Goal: Transaction & Acquisition: Purchase product/service

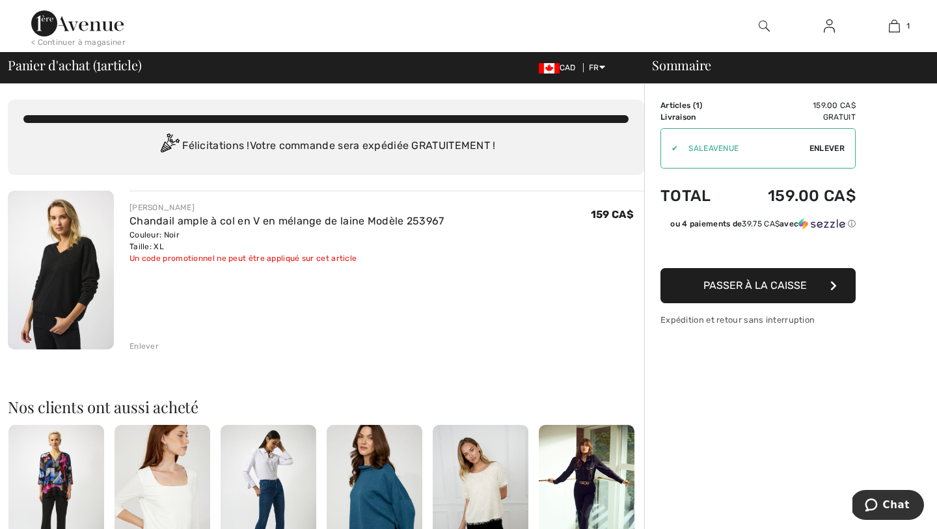
click at [767, 286] on span "Passer à la caisse" at bounding box center [754, 285] width 103 height 12
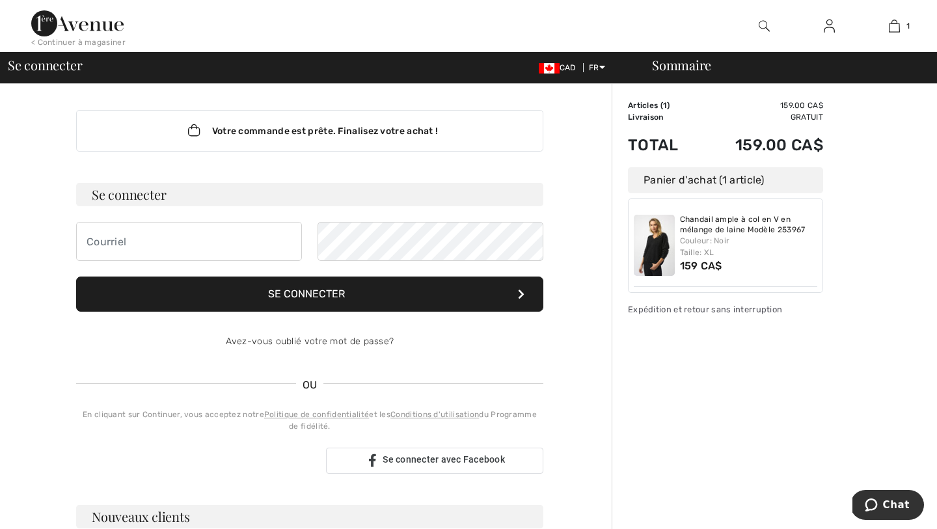
click at [837, 334] on div "Sommaire Description Articles ( 1 ) 159.00 CA$ Code promo 0.00 CA$ Livraison Gr…" at bounding box center [774, 474] width 325 height 780
click at [213, 241] on input "email" at bounding box center [189, 241] width 226 height 39
type input "[EMAIL_ADDRESS][DOMAIN_NAME]"
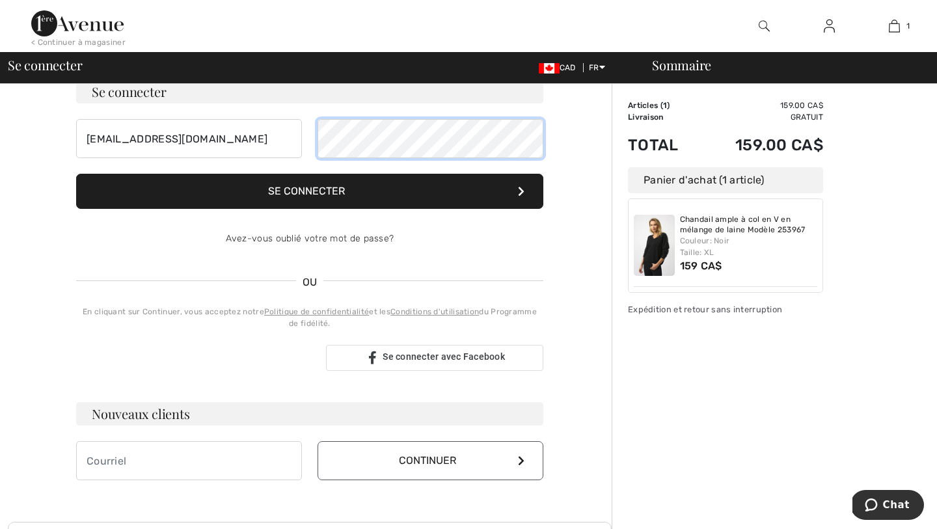
scroll to position [107, 0]
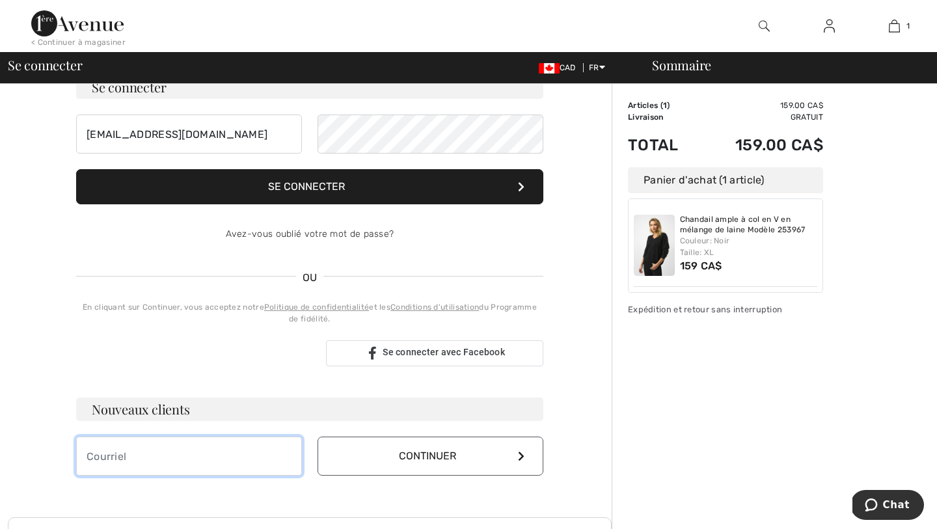
click at [150, 461] on input "email" at bounding box center [189, 456] width 226 height 39
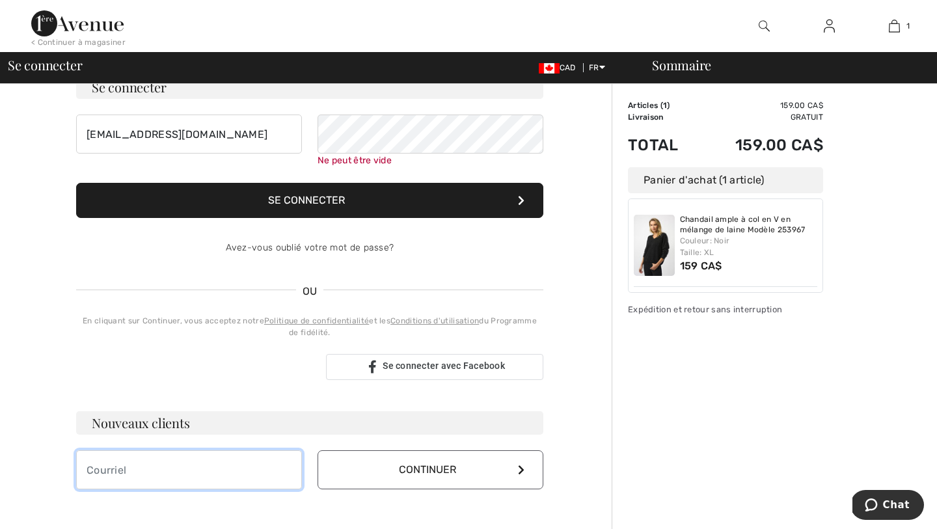
type input "[EMAIL_ADDRESS][DOMAIN_NAME]"
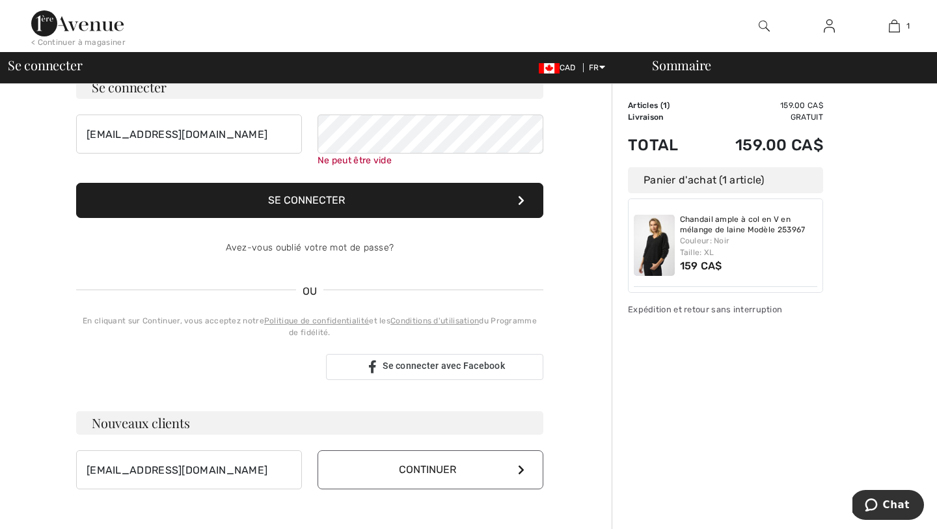
click at [433, 465] on button "Continuer" at bounding box center [431, 469] width 226 height 39
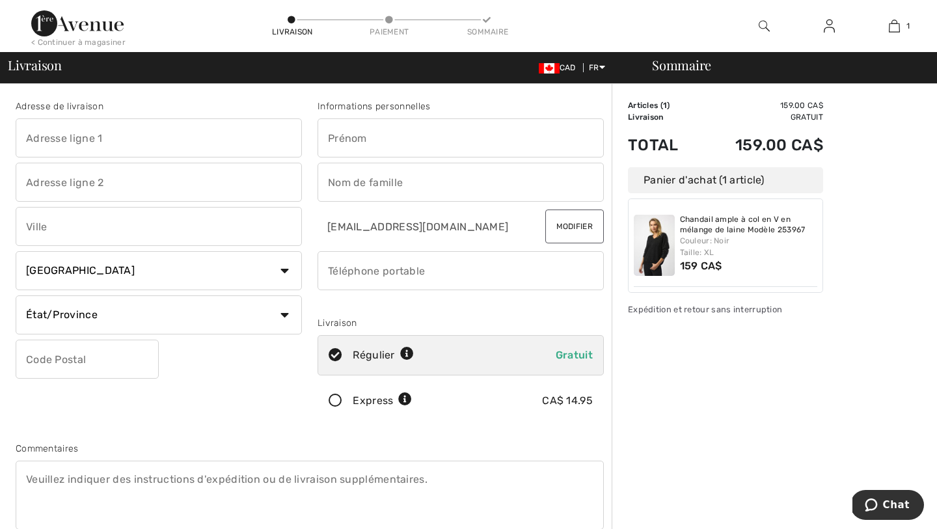
click at [164, 137] on input "text" at bounding box center [159, 137] width 286 height 39
type input "1810 Ch du Lac-Beaulne"
type input "Chertsey"
select select "QC"
type input "J0K 3K0"
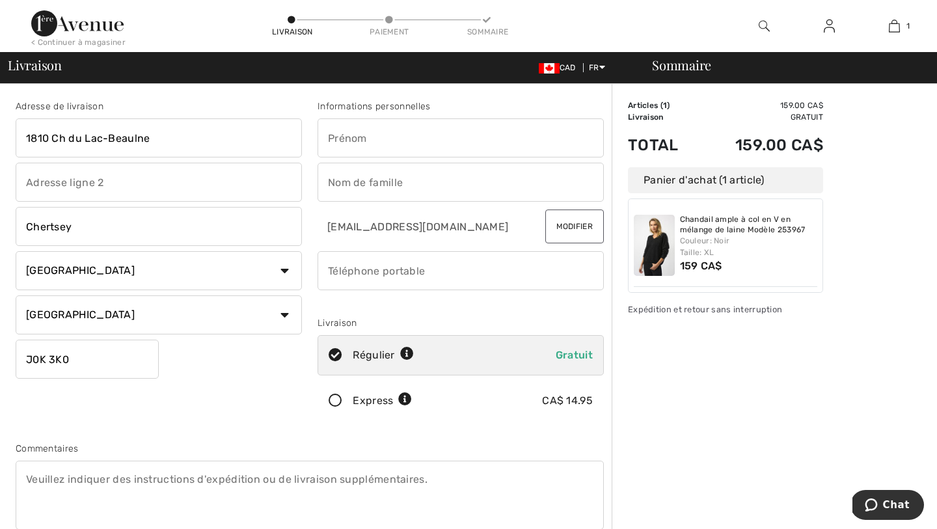
type input "[PERSON_NAME]"
type input "5148821996"
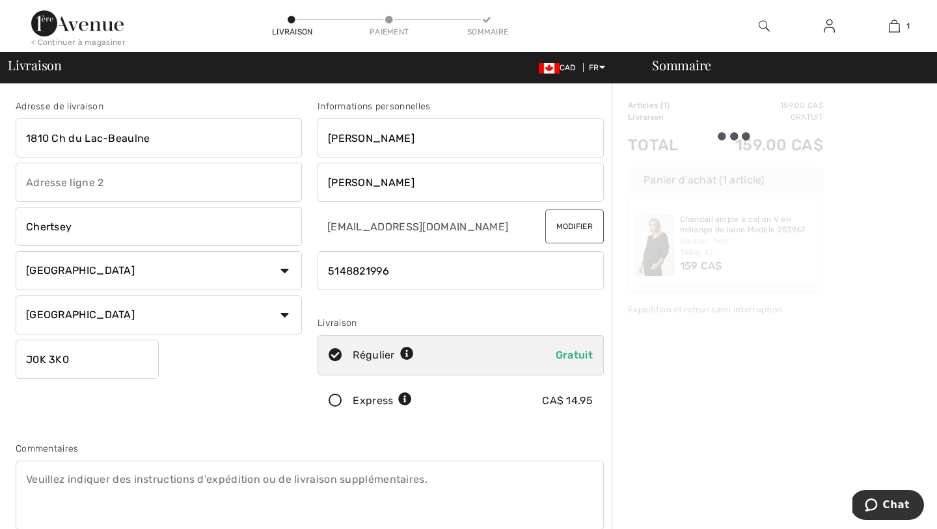
type input "J0K3K0"
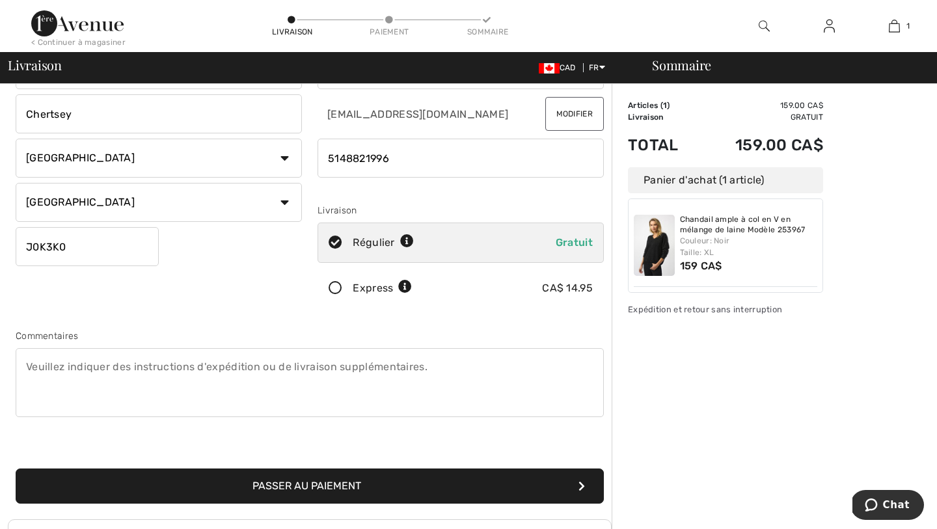
scroll to position [114, 0]
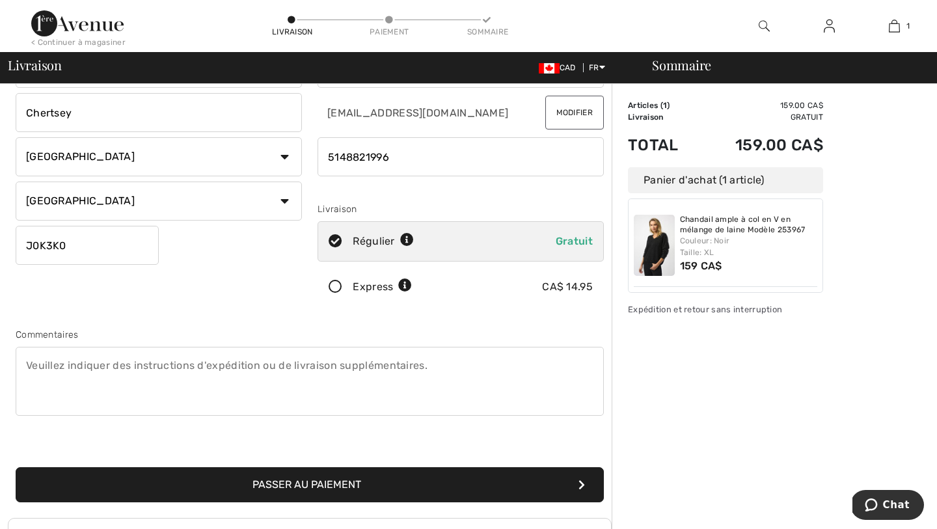
click at [291, 481] on button "Passer au paiement" at bounding box center [310, 484] width 588 height 35
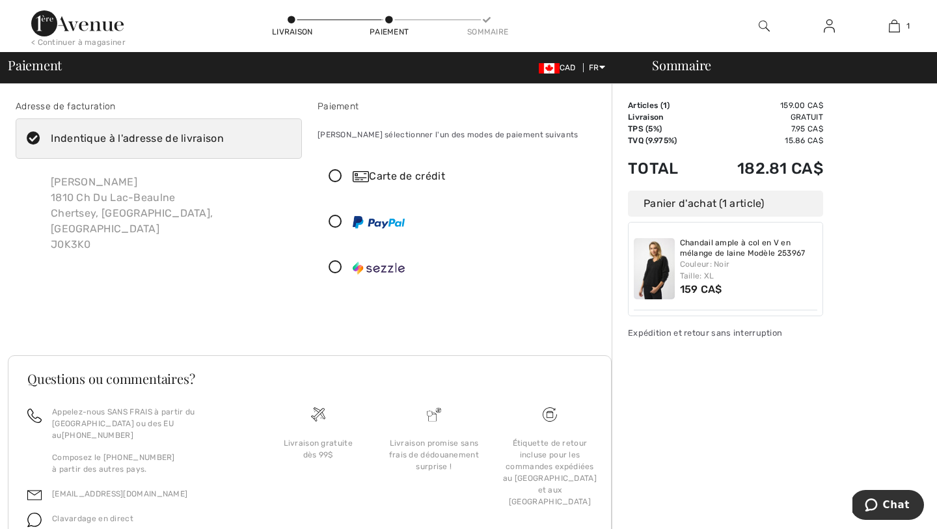
click at [334, 178] on icon at bounding box center [335, 177] width 34 height 14
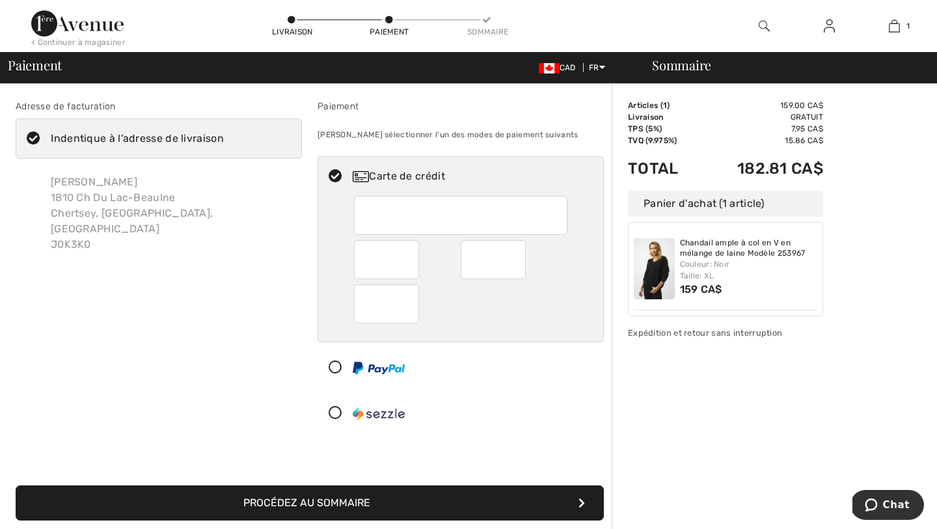
click at [215, 331] on div "Adresse de facturation Indentique à l'adresse de livraison Michelle Dionne 1810…" at bounding box center [159, 269] width 302 height 339
click at [358, 498] on button "Procédez au sommaire" at bounding box center [310, 502] width 588 height 35
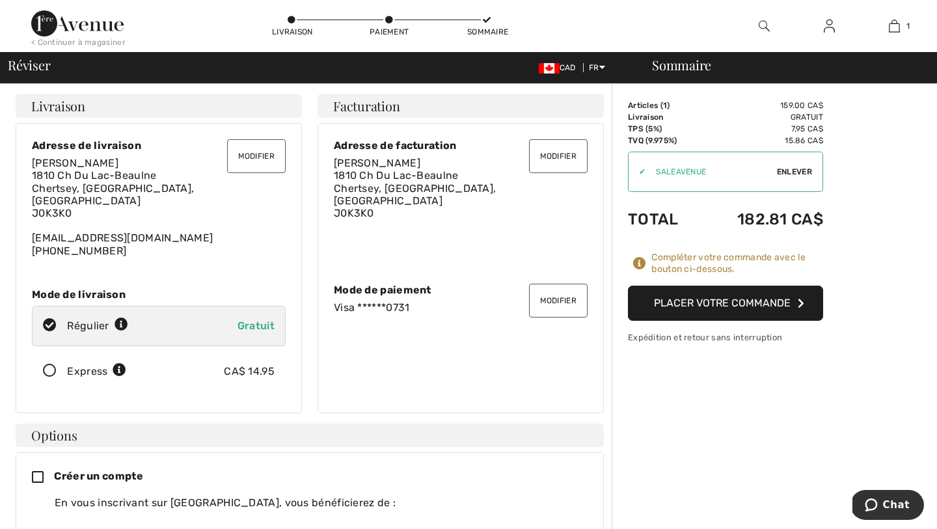
click at [712, 304] on button "Placer votre commande" at bounding box center [725, 303] width 195 height 35
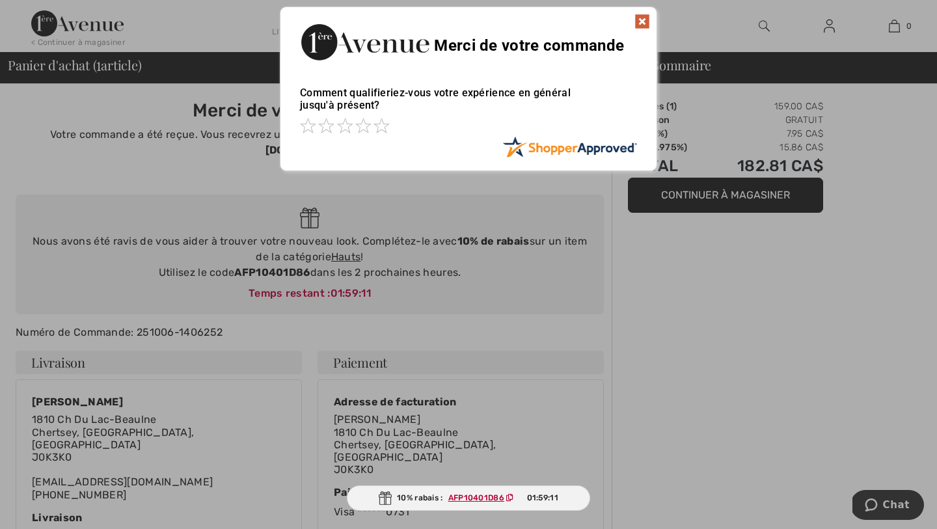
click at [643, 18] on img at bounding box center [642, 22] width 16 height 16
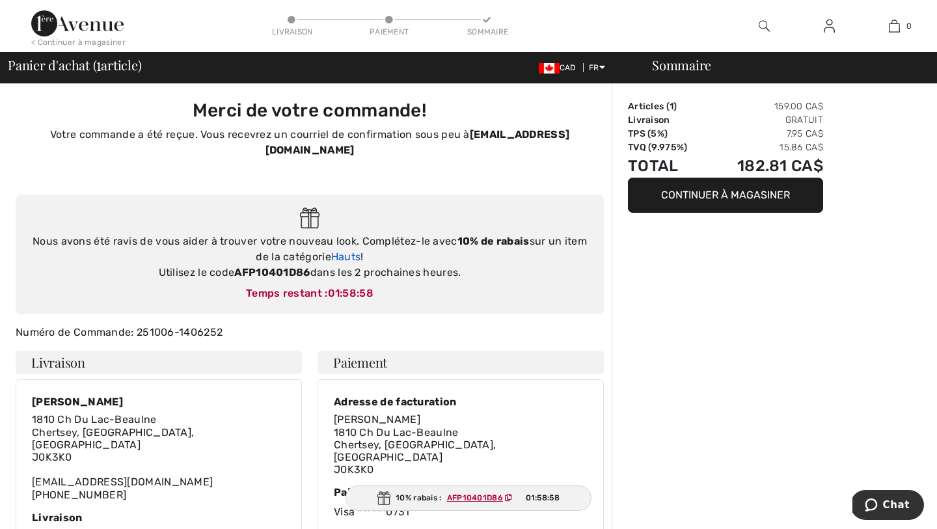
click at [344, 258] on link "Hauts" at bounding box center [346, 256] width 30 height 12
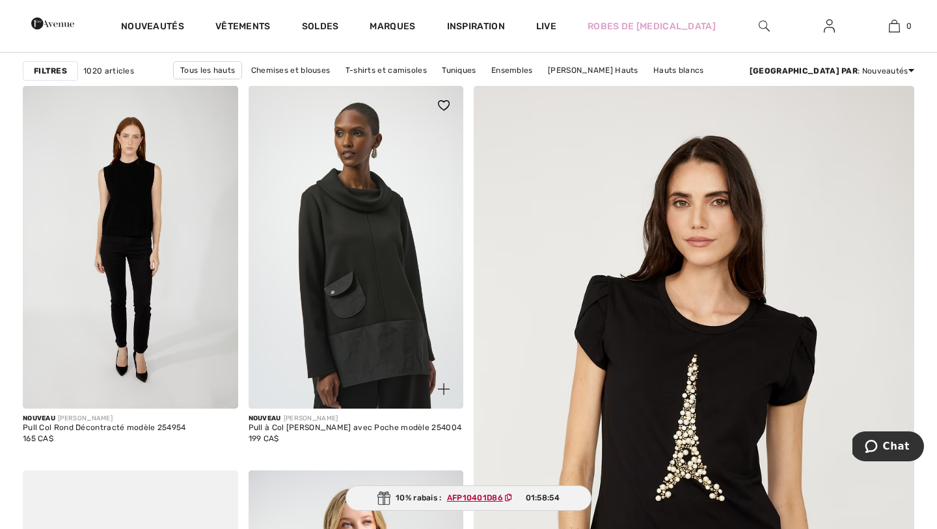
scroll to position [174, 0]
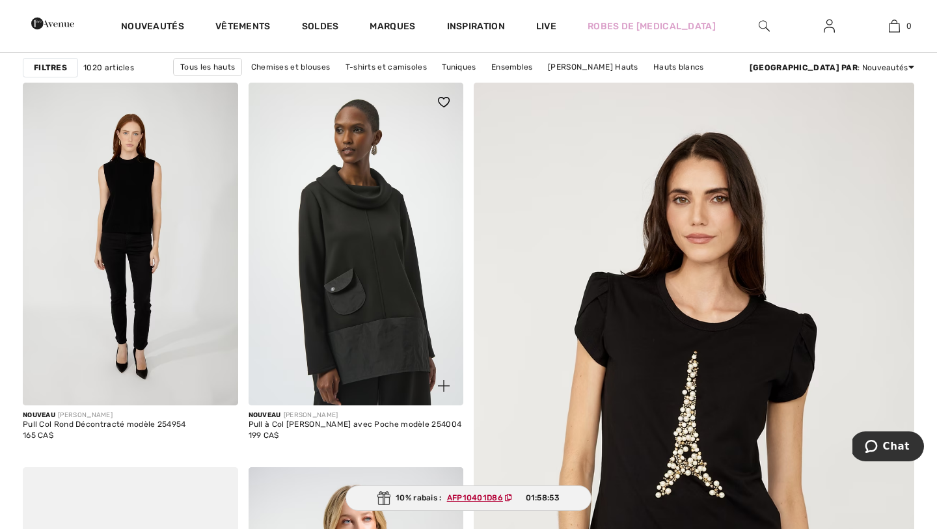
click at [383, 293] on img at bounding box center [356, 244] width 215 height 323
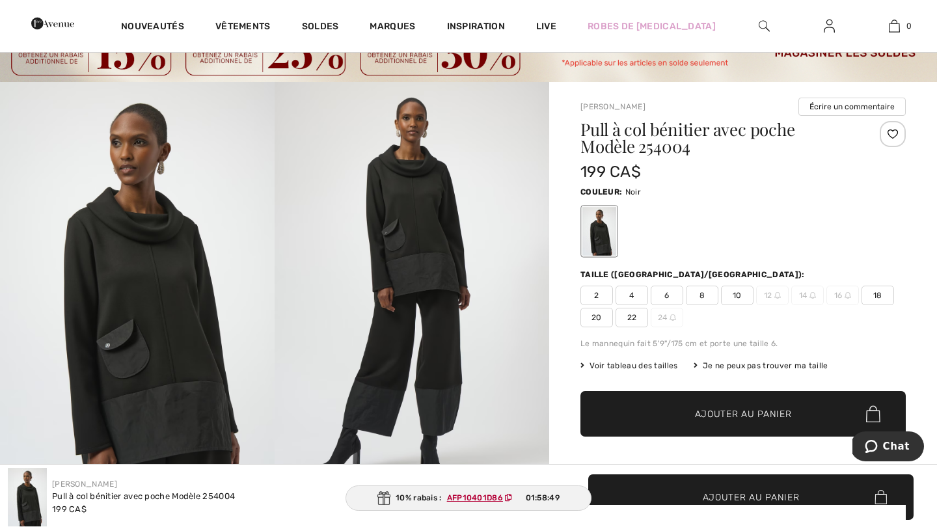
scroll to position [64, 0]
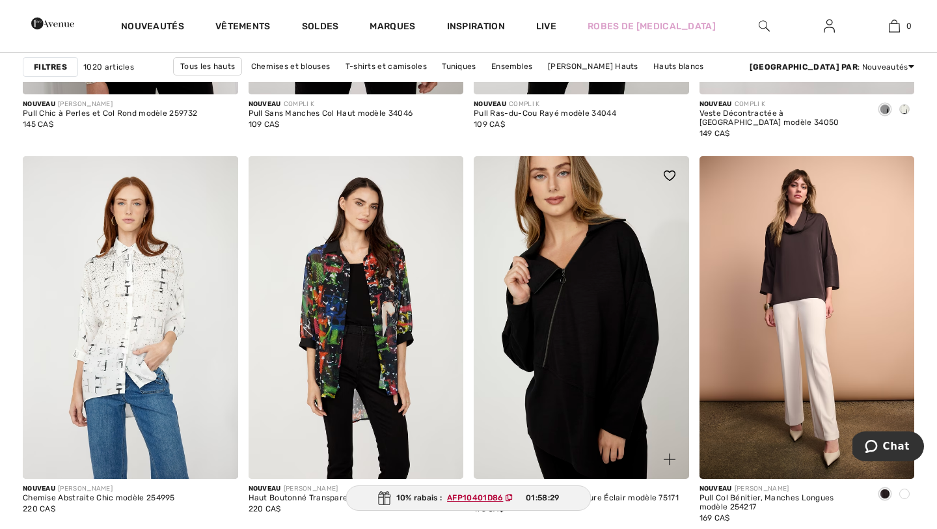
scroll to position [1252, 0]
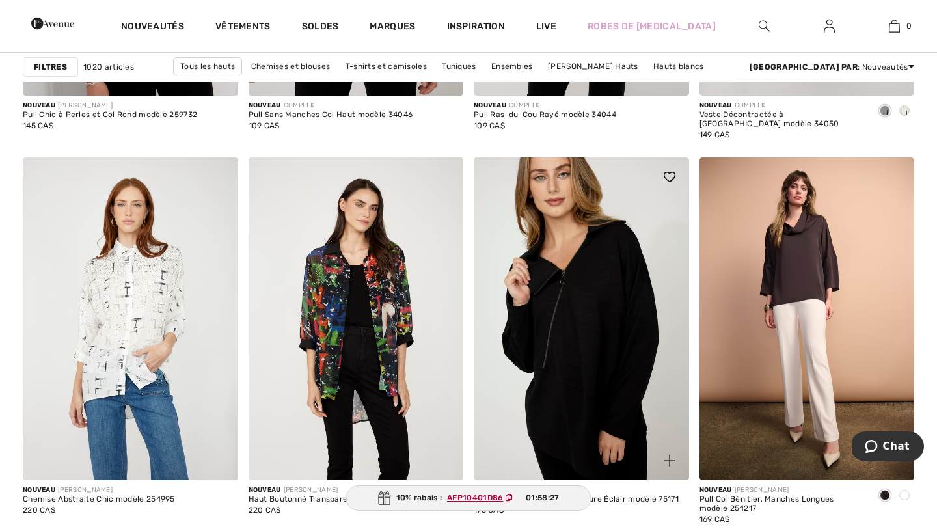
click at [601, 321] on img at bounding box center [581, 318] width 215 height 323
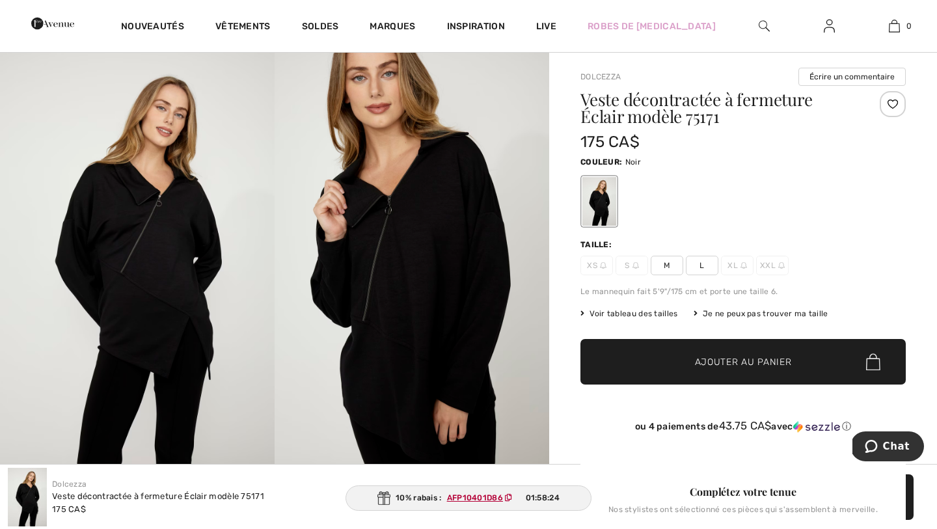
scroll to position [87, 0]
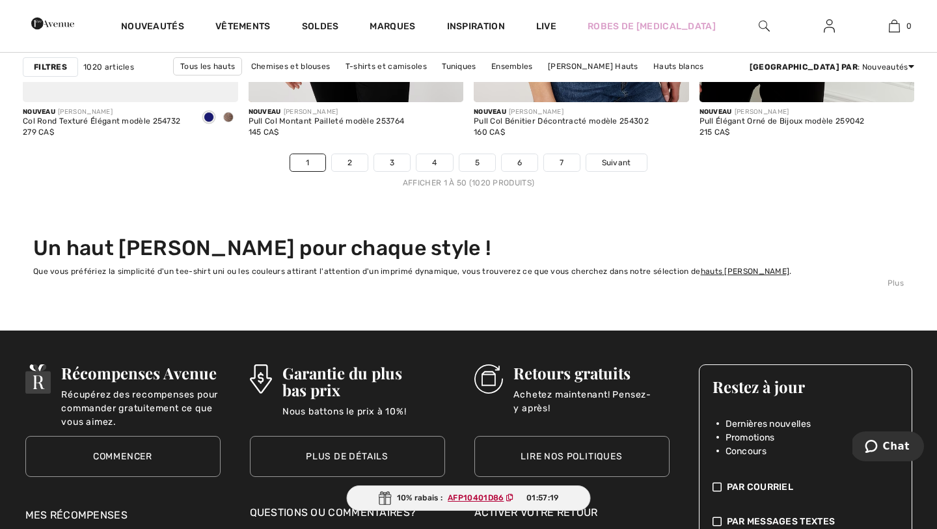
scroll to position [6012, 0]
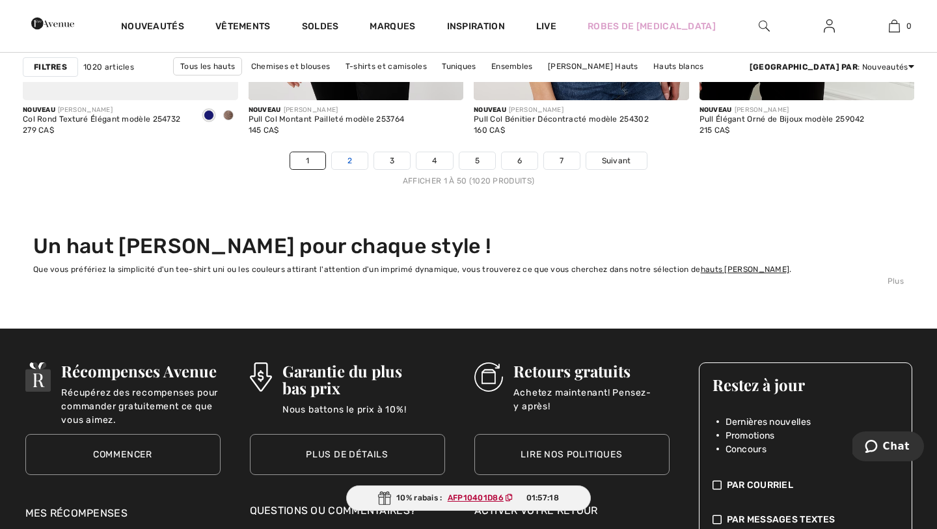
click at [348, 160] on link "2" at bounding box center [350, 160] width 36 height 17
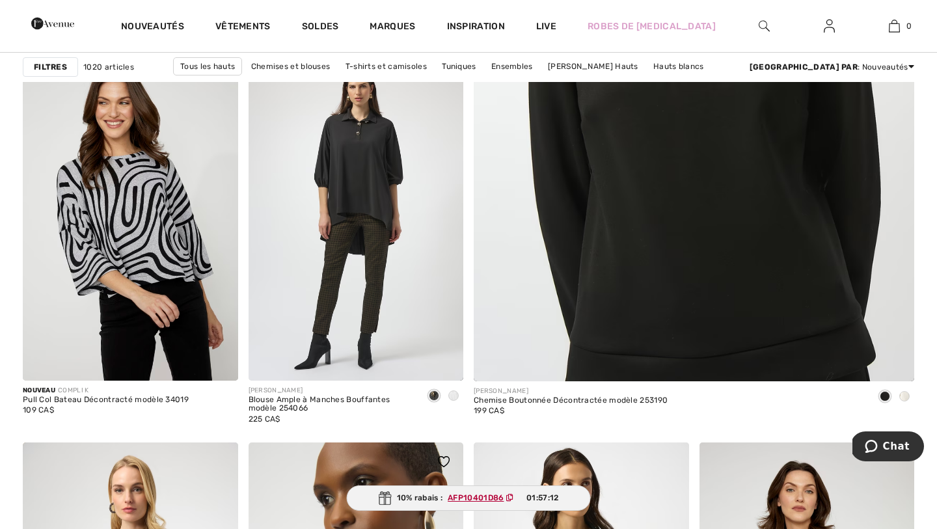
scroll to position [580, 0]
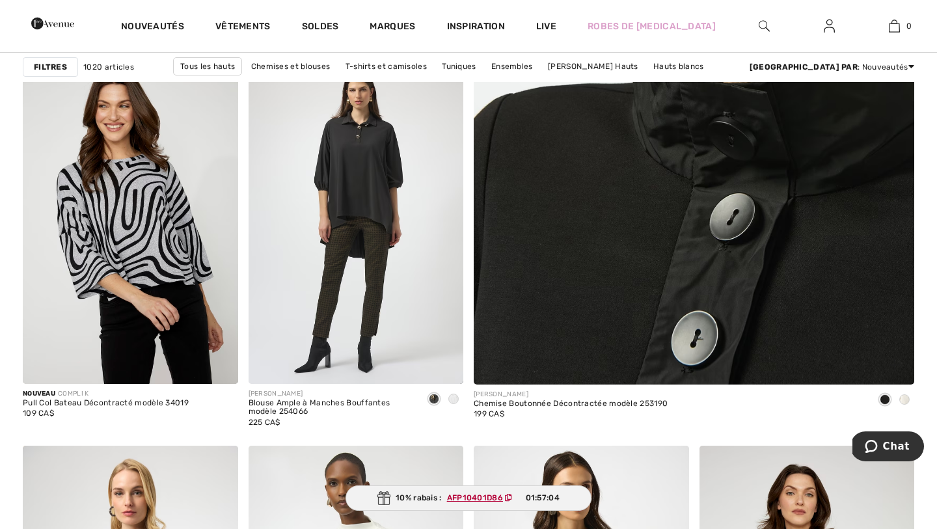
click at [621, 259] on img at bounding box center [693, 73] width 528 height 793
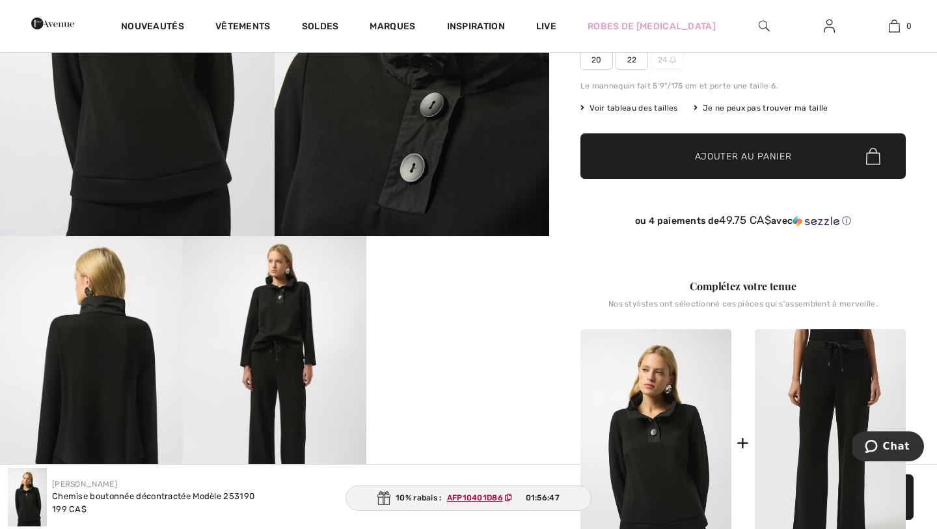
scroll to position [310, 0]
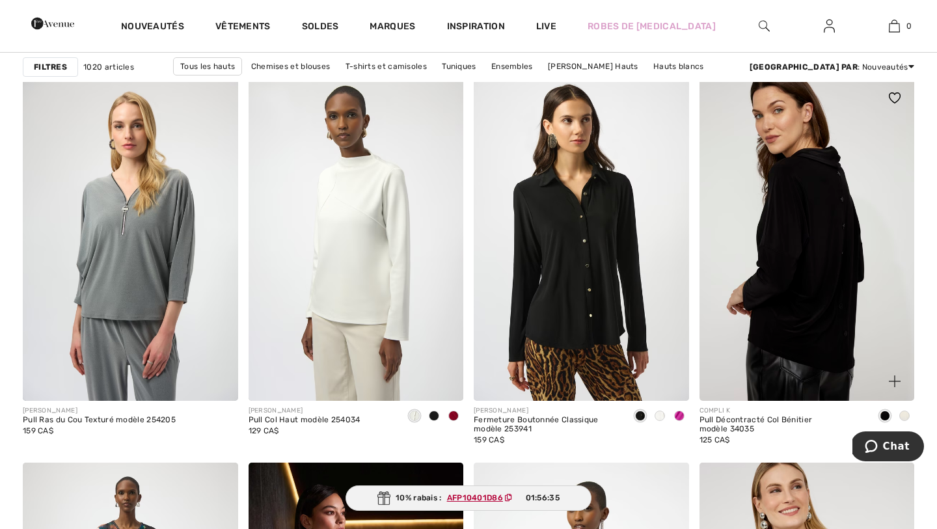
scroll to position [939, 0]
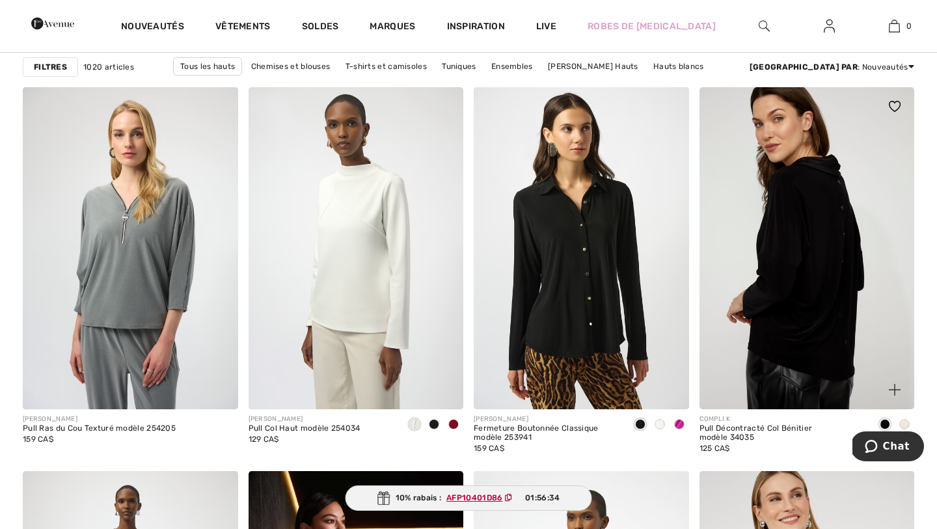
click at [818, 243] on img at bounding box center [806, 248] width 215 height 323
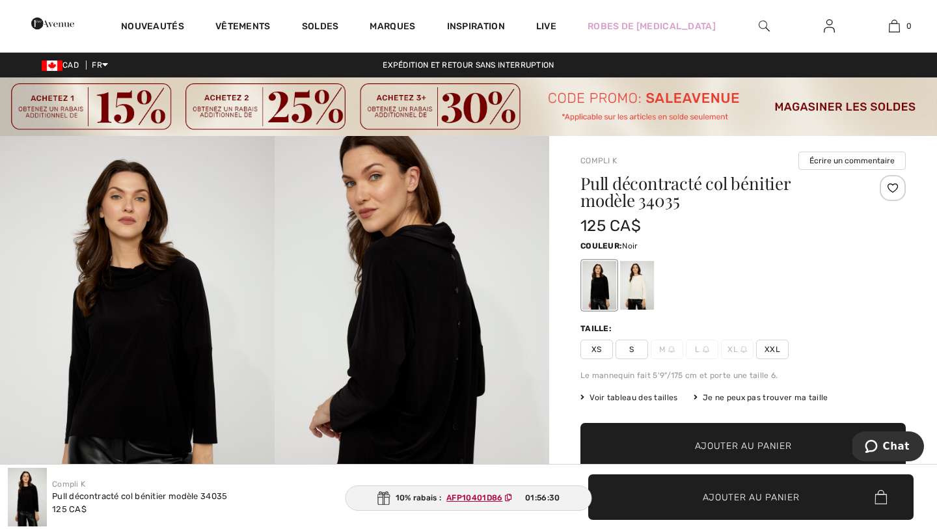
click at [141, 297] on img at bounding box center [137, 342] width 275 height 412
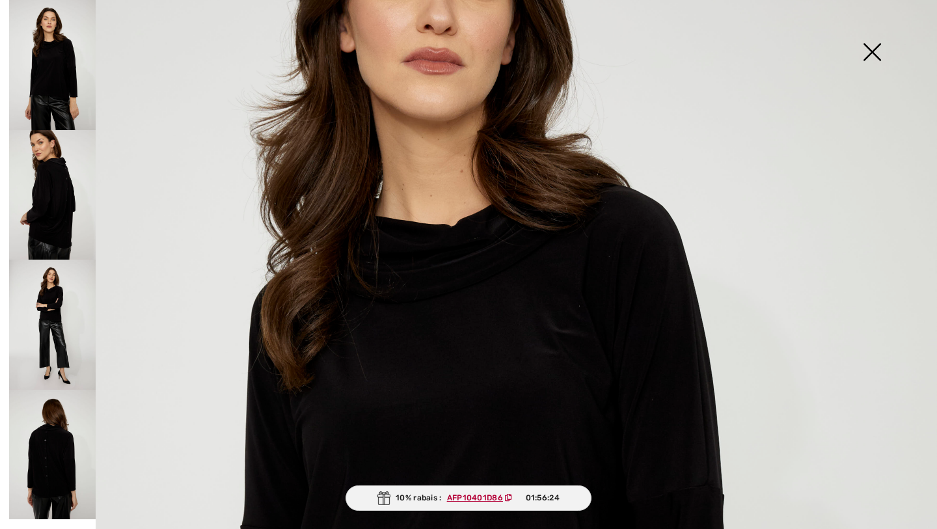
scroll to position [226, 0]
click at [874, 51] on img at bounding box center [871, 53] width 65 height 67
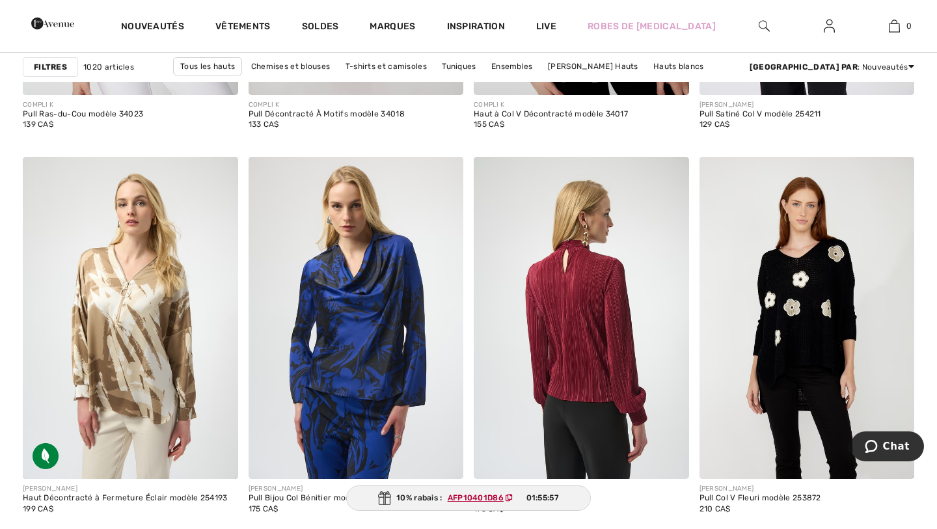
scroll to position [4338, 0]
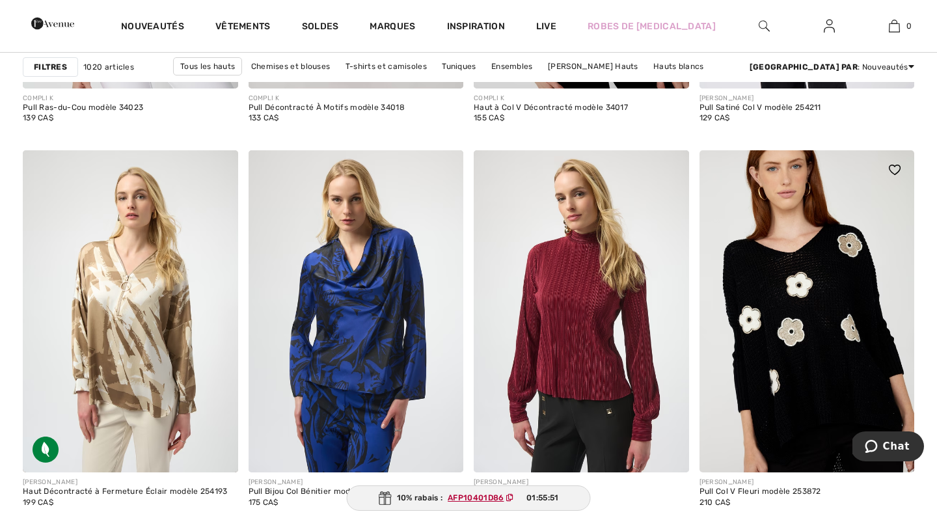
click at [790, 318] on img at bounding box center [806, 311] width 215 height 323
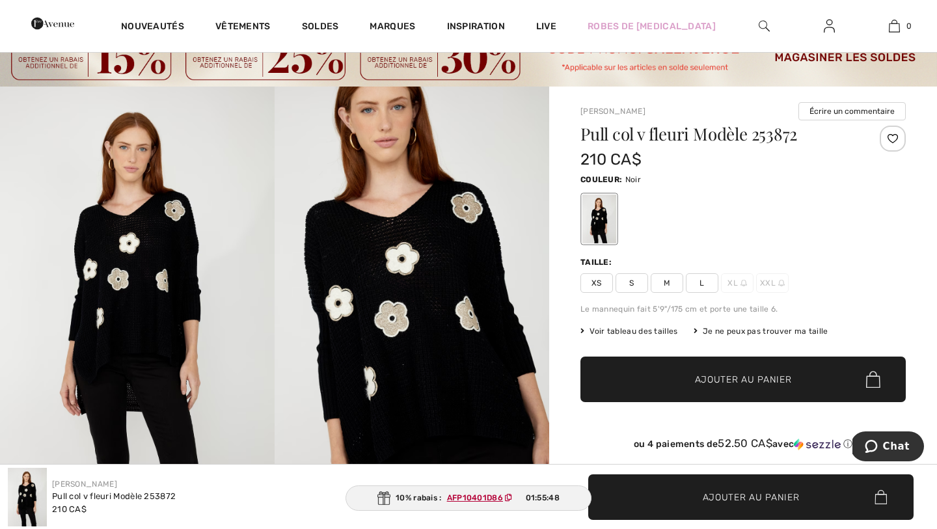
scroll to position [53, 0]
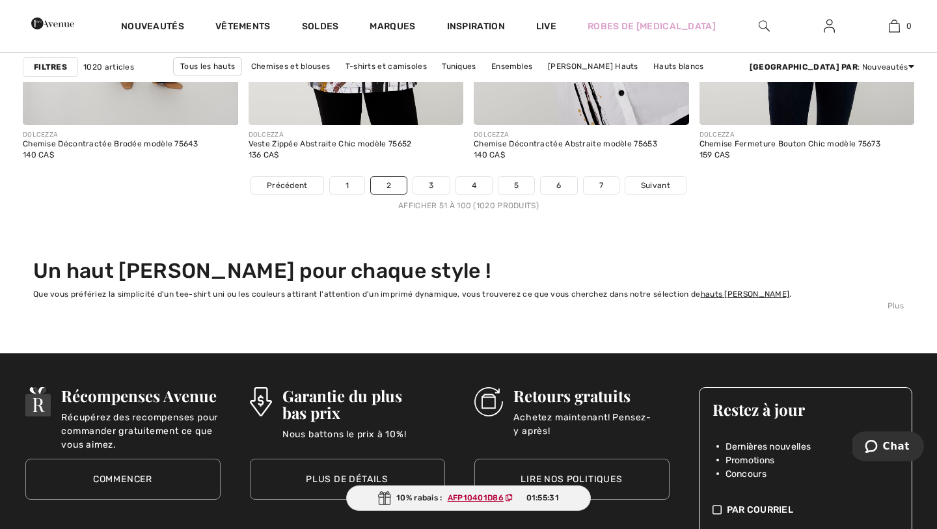
scroll to position [5997, 0]
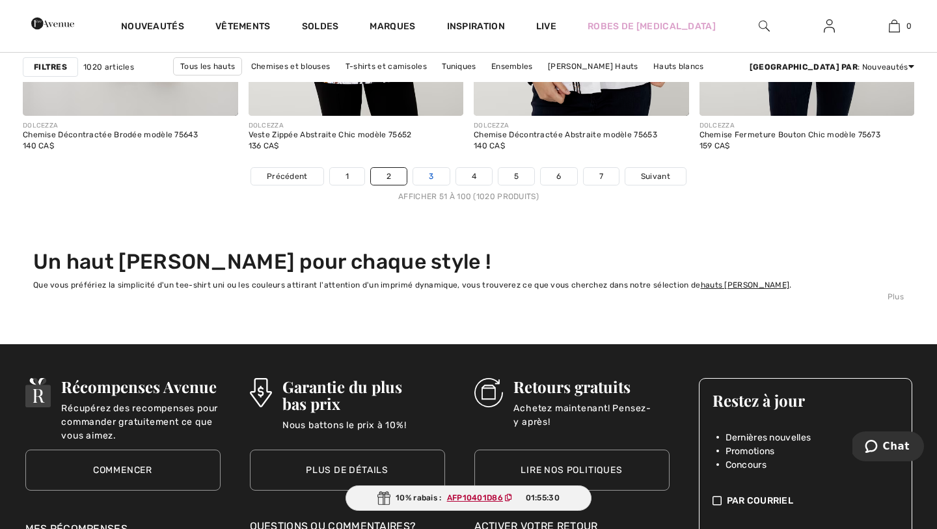
click at [429, 174] on link "3" at bounding box center [431, 176] width 36 height 17
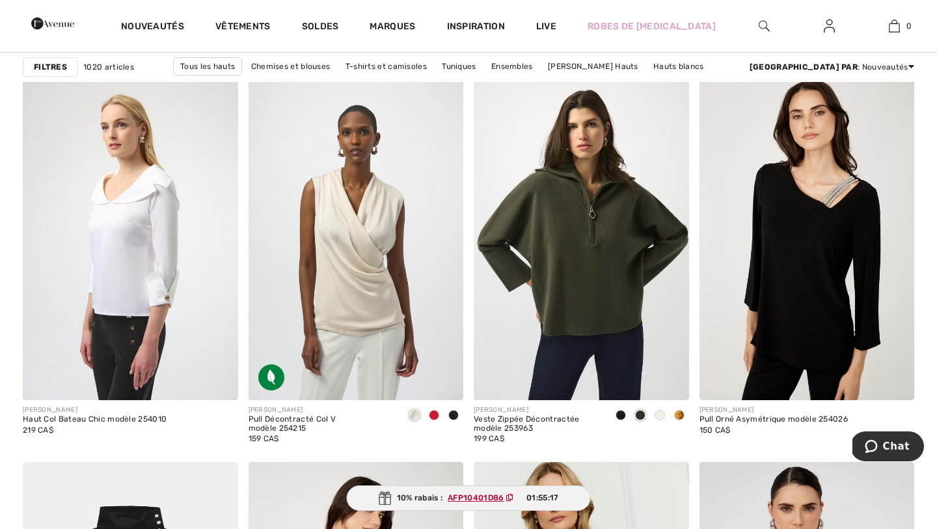
scroll to position [1961, 0]
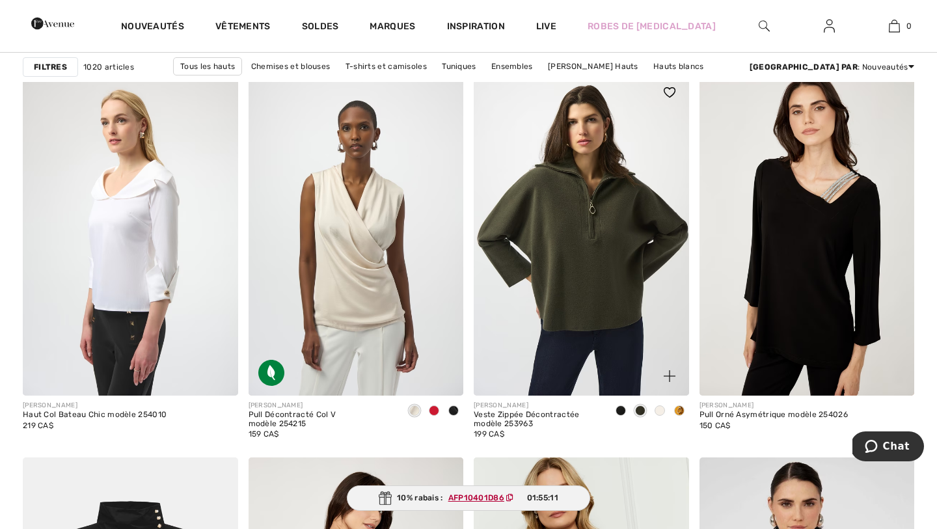
click at [659, 412] on span at bounding box center [660, 410] width 10 height 10
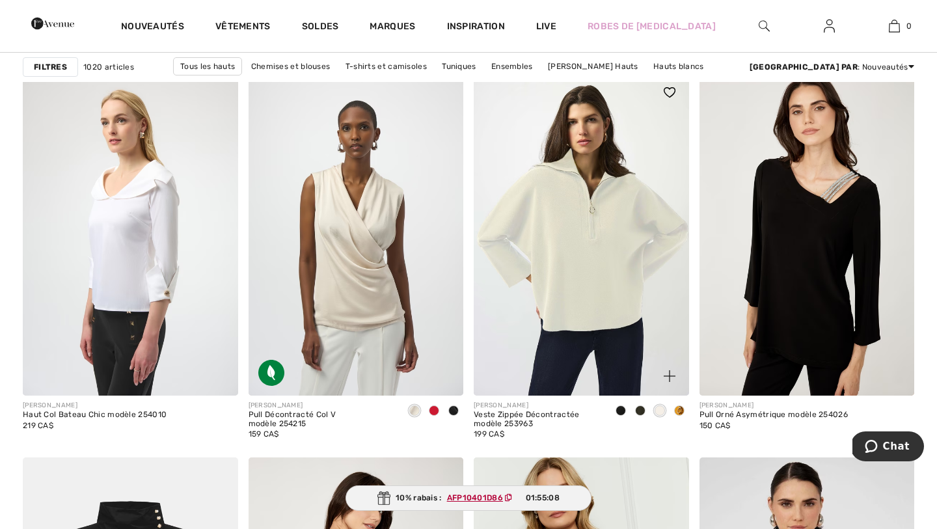
click at [679, 411] on span at bounding box center [679, 410] width 10 height 10
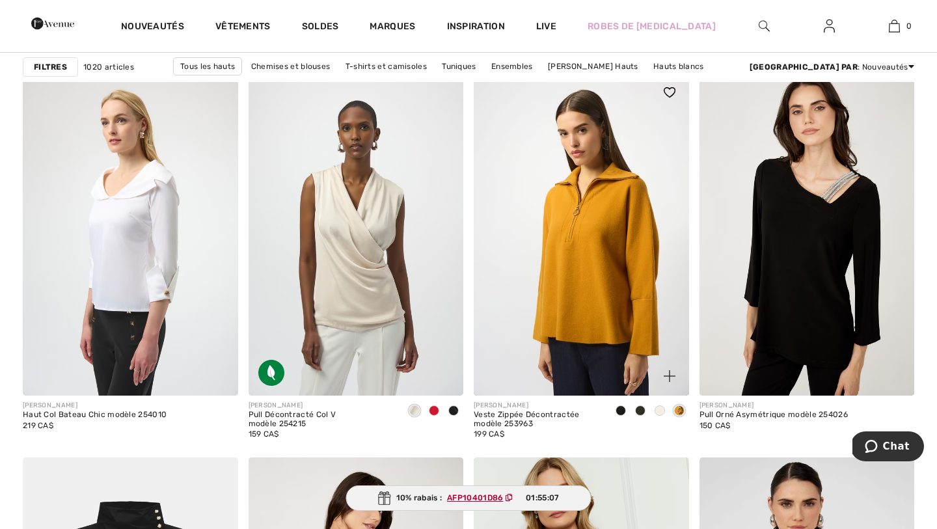
click at [642, 410] on span at bounding box center [640, 410] width 10 height 10
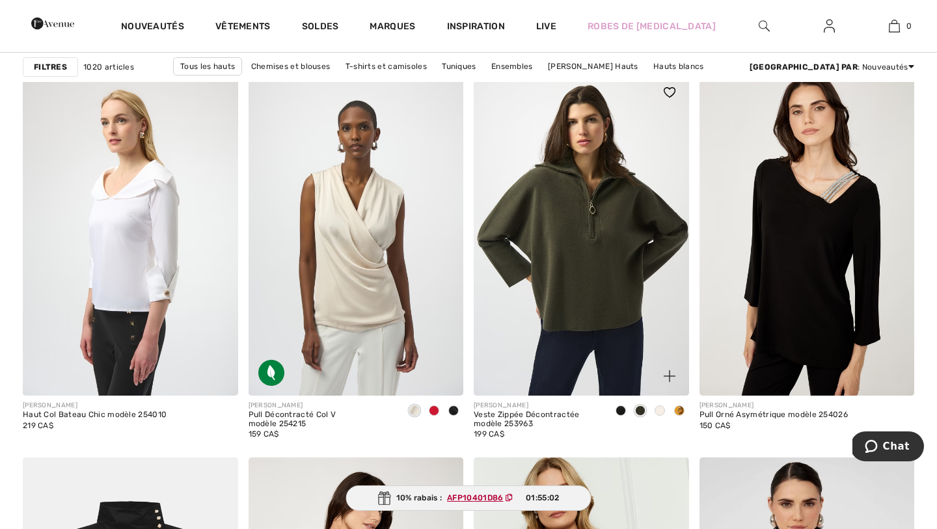
click at [619, 410] on span at bounding box center [620, 410] width 10 height 10
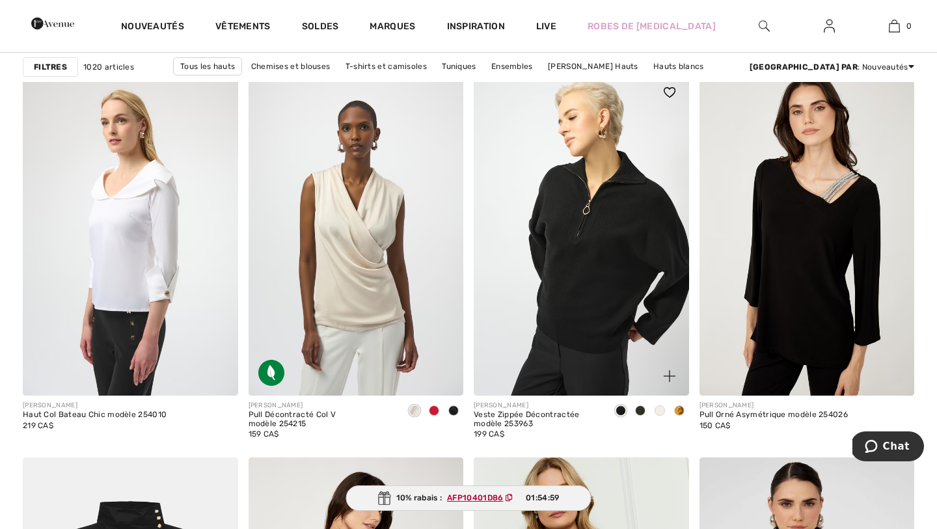
click at [639, 410] on span at bounding box center [640, 410] width 10 height 10
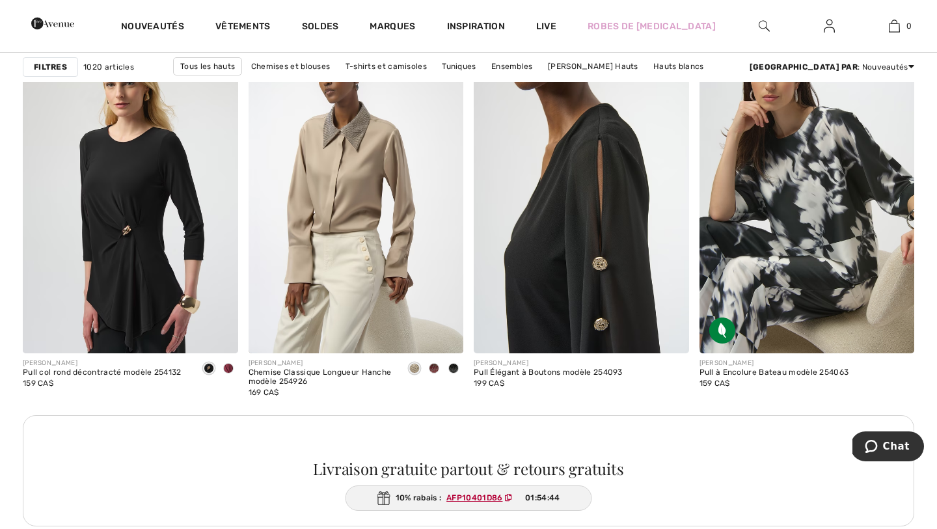
scroll to position [4459, 0]
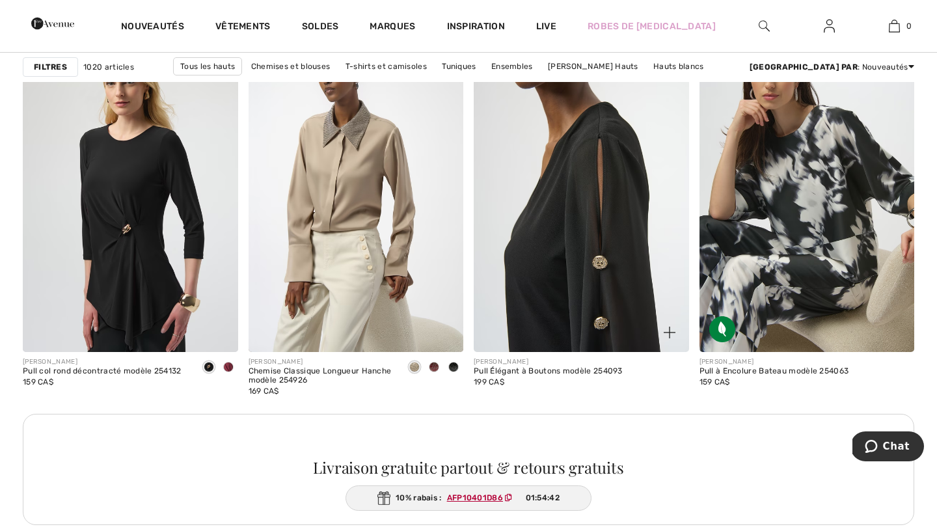
click at [573, 267] on img at bounding box center [581, 191] width 215 height 323
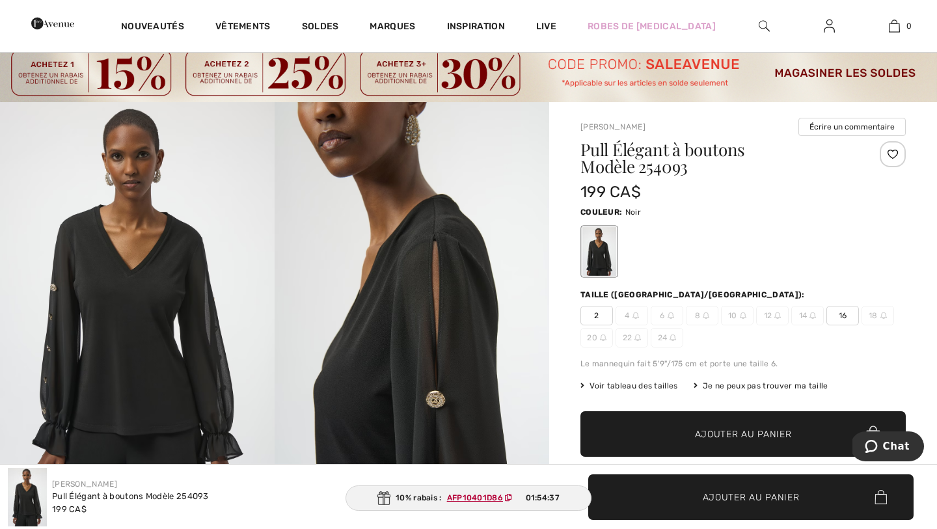
scroll to position [31, 0]
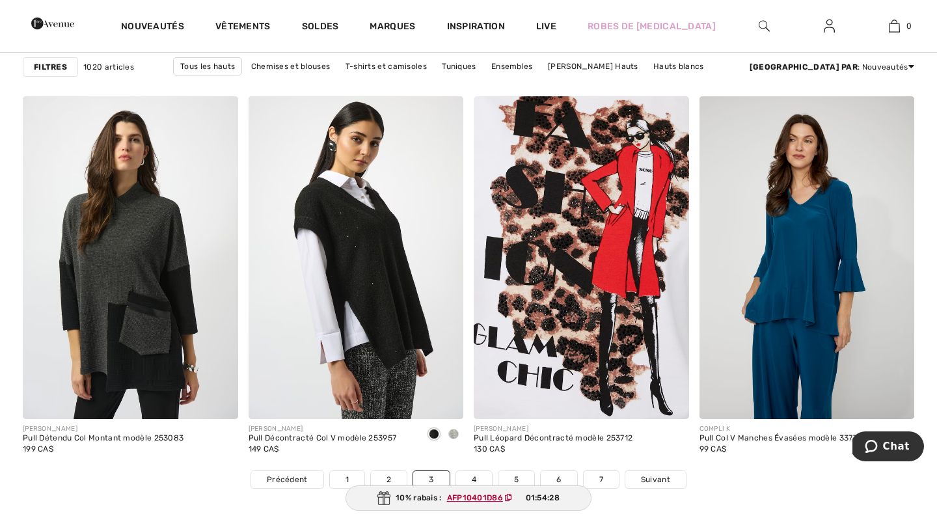
scroll to position [5706, 0]
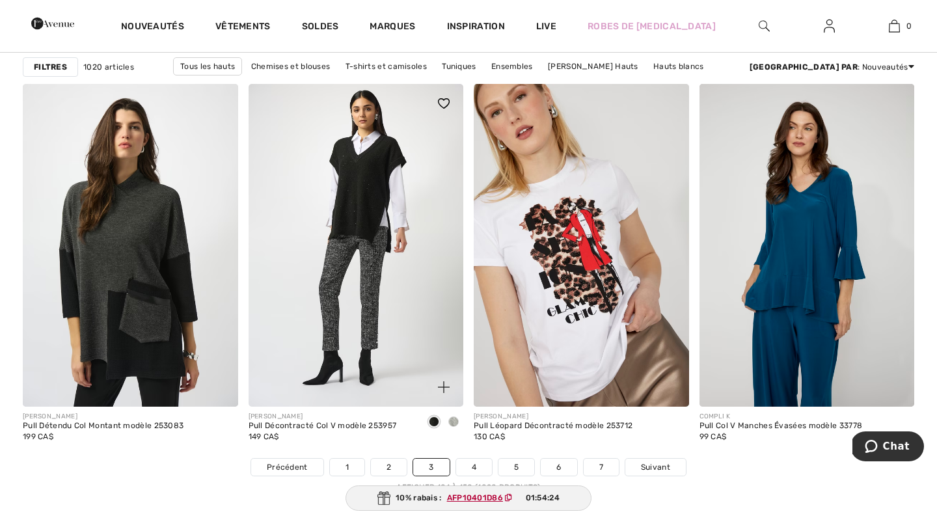
click at [360, 208] on img at bounding box center [356, 245] width 215 height 323
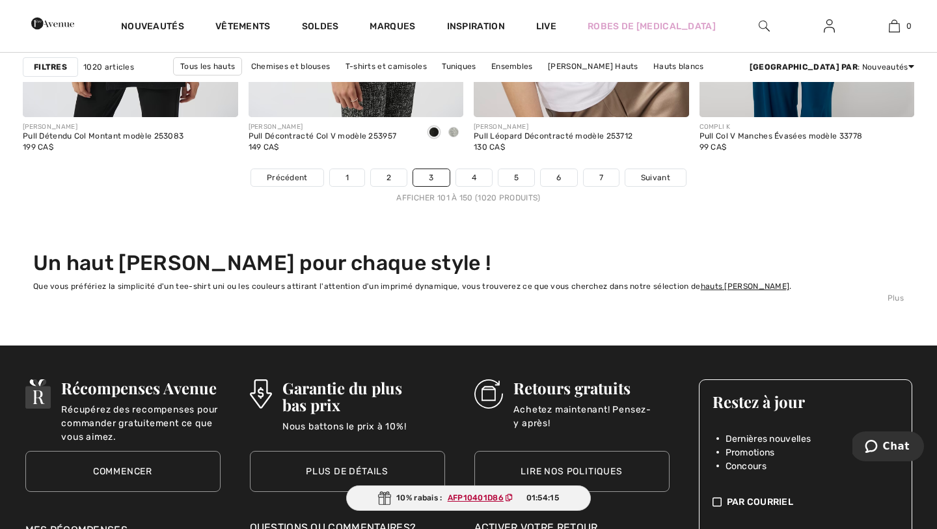
scroll to position [5999, 0]
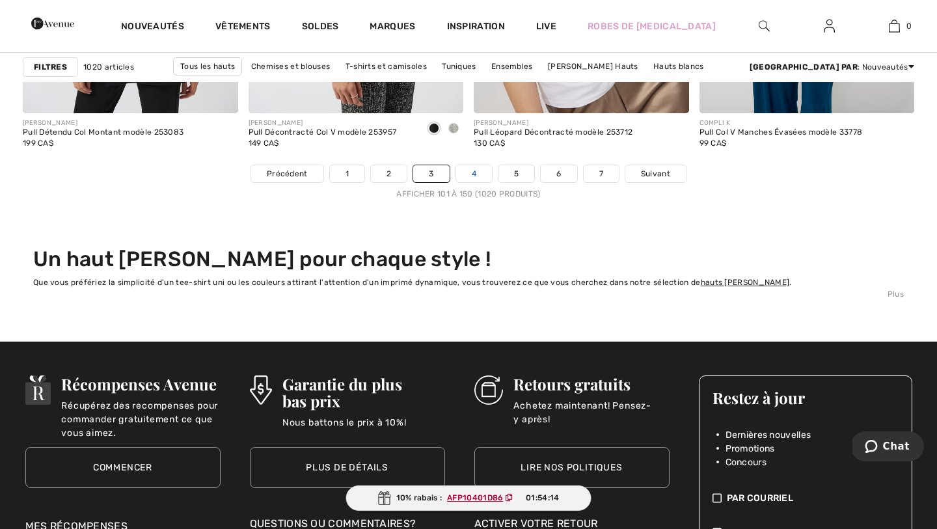
click at [472, 171] on link "4" at bounding box center [474, 173] width 36 height 17
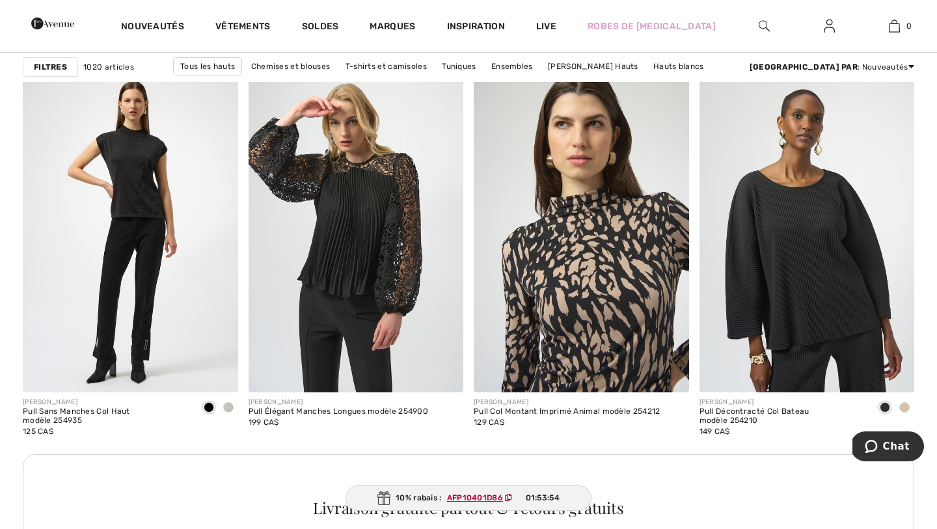
scroll to position [2737, 0]
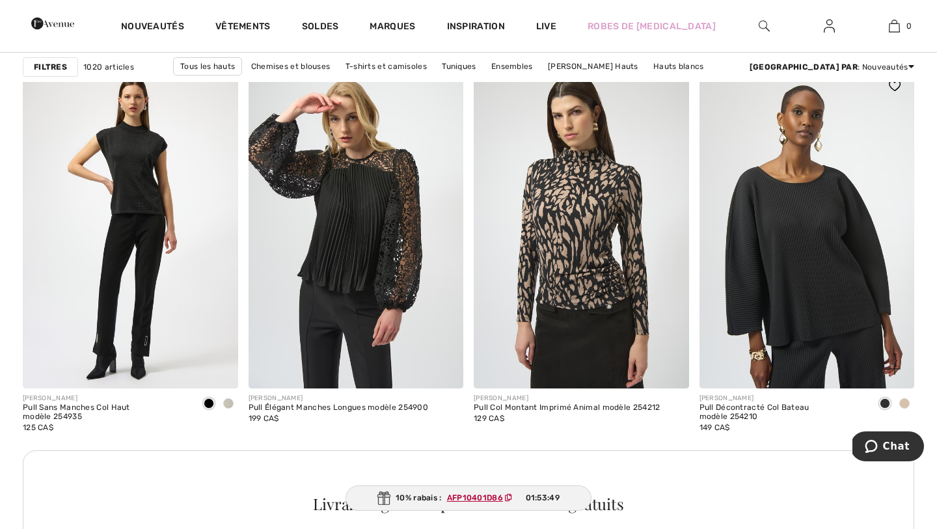
click at [906, 404] on span at bounding box center [904, 403] width 10 height 10
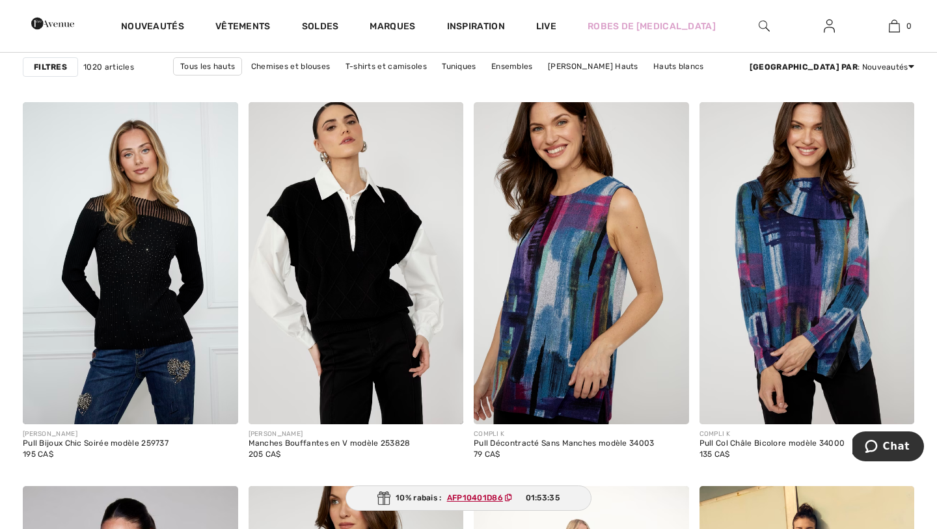
scroll to position [4928, 0]
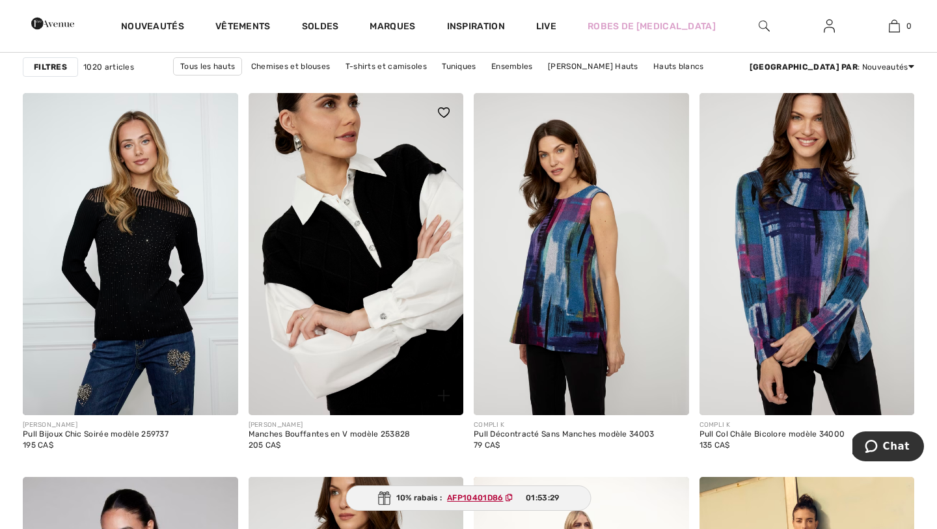
click at [408, 381] on img at bounding box center [356, 254] width 215 height 323
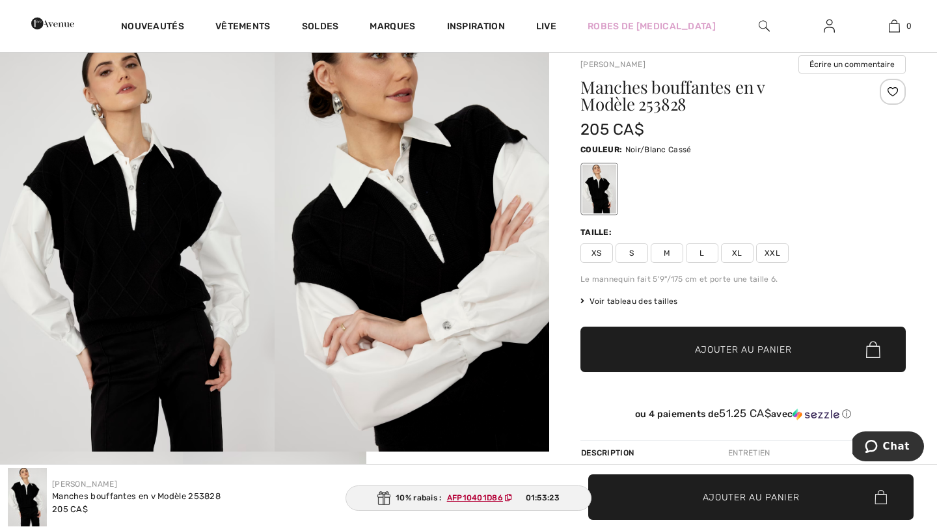
scroll to position [97, 0]
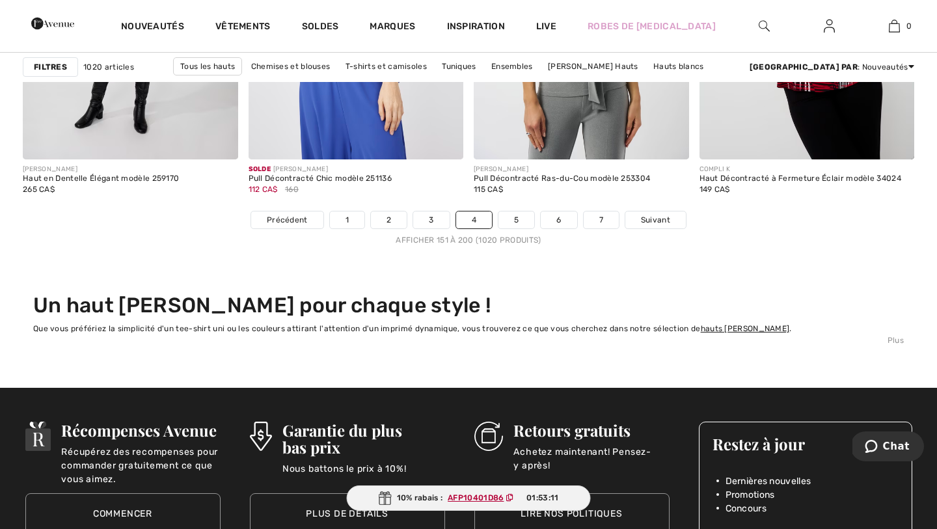
scroll to position [5955, 0]
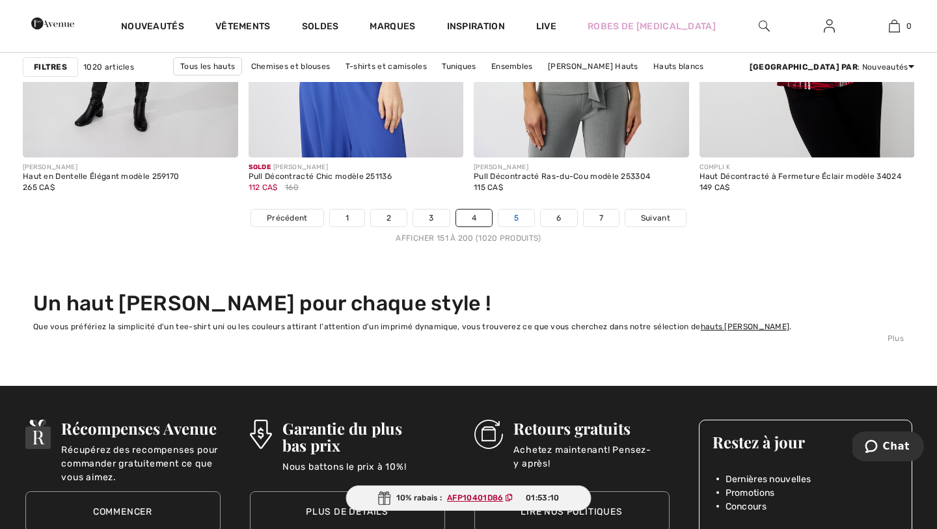
click at [516, 220] on link "5" at bounding box center [516, 217] width 36 height 17
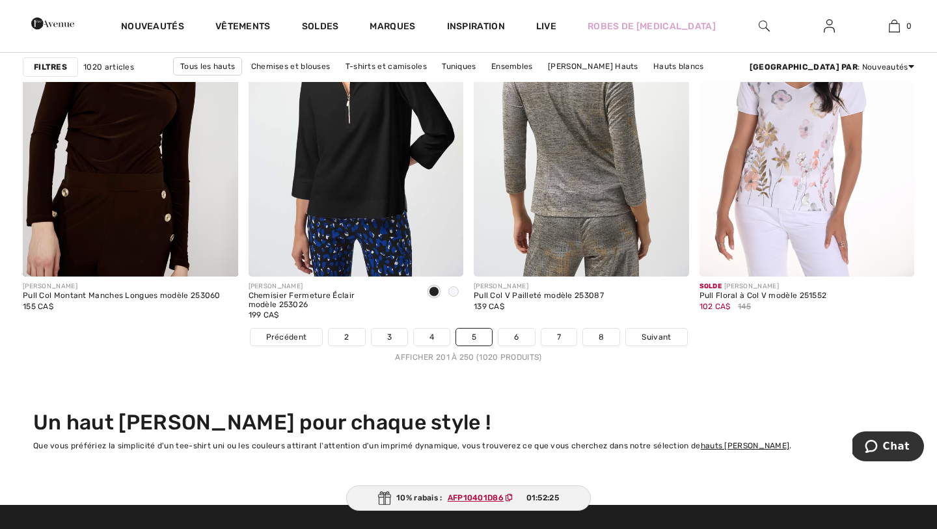
scroll to position [5841, 0]
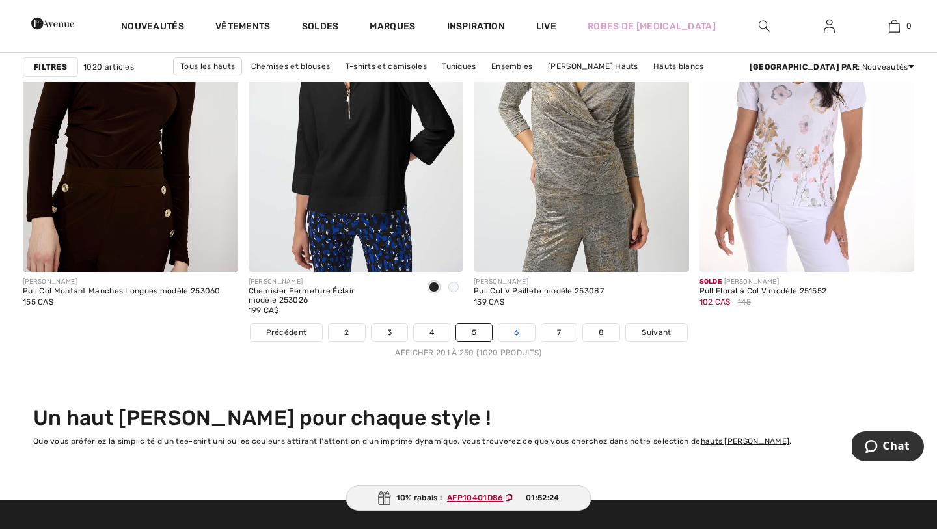
click at [519, 332] on link "6" at bounding box center [516, 332] width 36 height 17
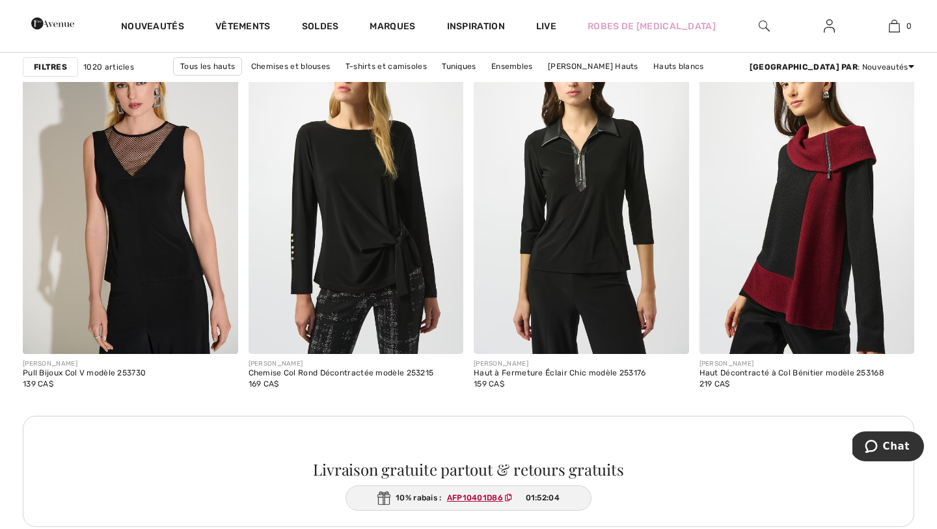
scroll to position [2769, 0]
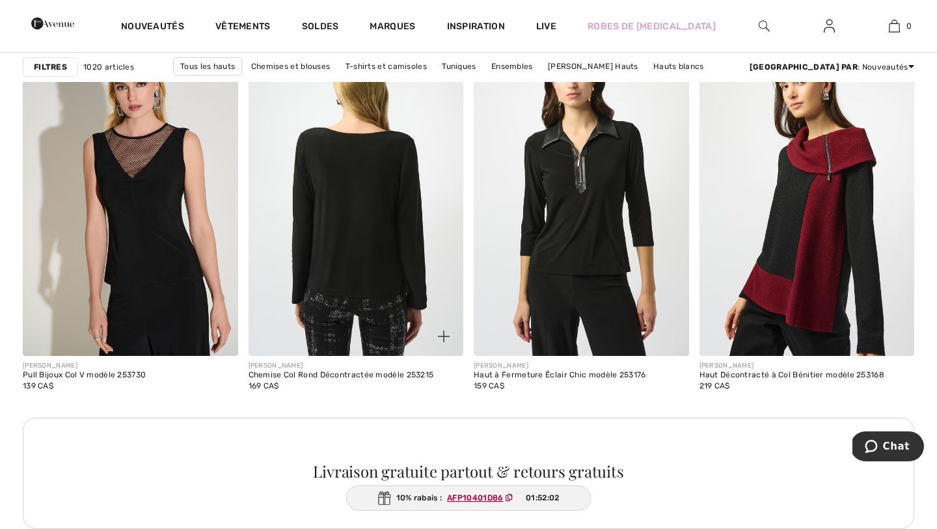
click at [377, 246] on img at bounding box center [356, 195] width 215 height 323
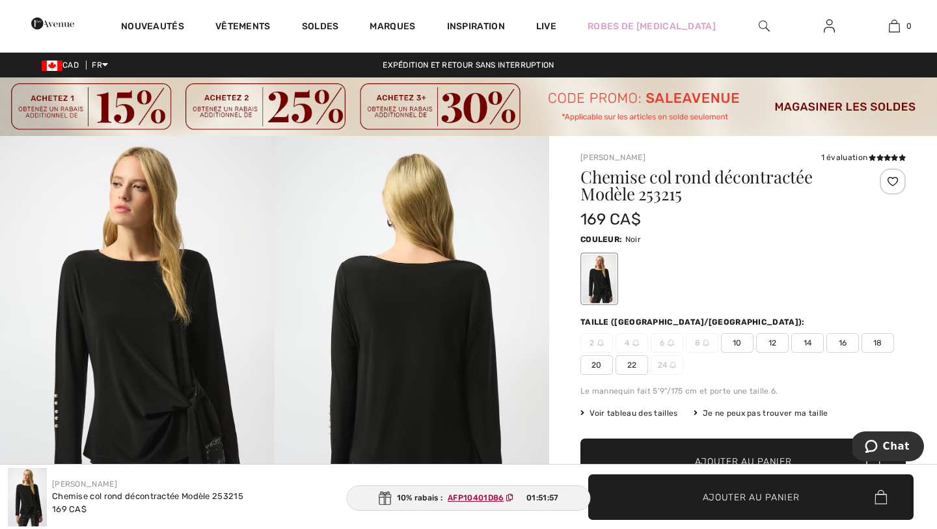
click at [843, 343] on span "16" at bounding box center [842, 343] width 33 height 20
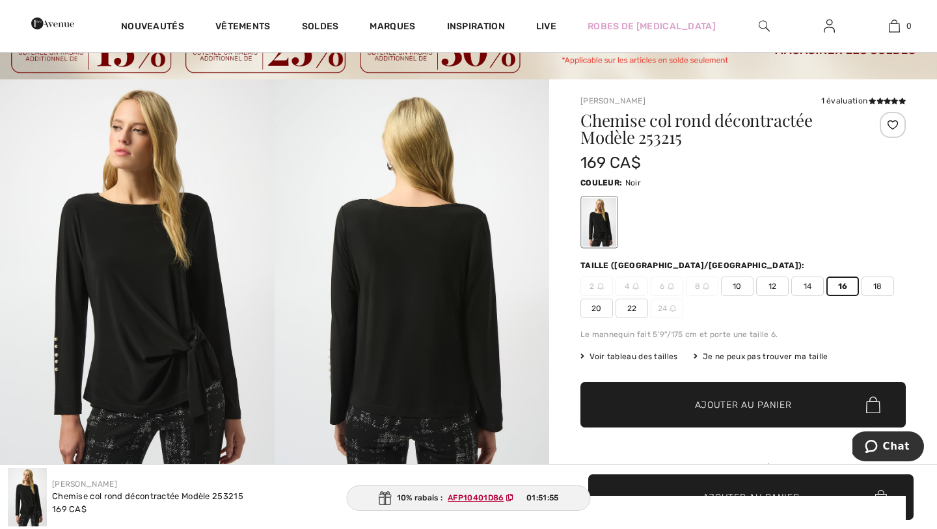
scroll to position [66, 0]
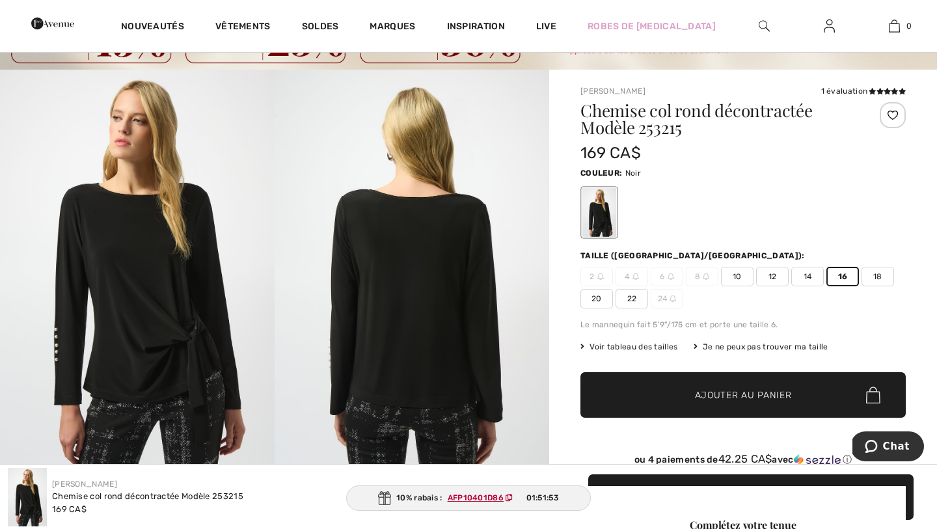
click at [163, 329] on img at bounding box center [137, 276] width 275 height 412
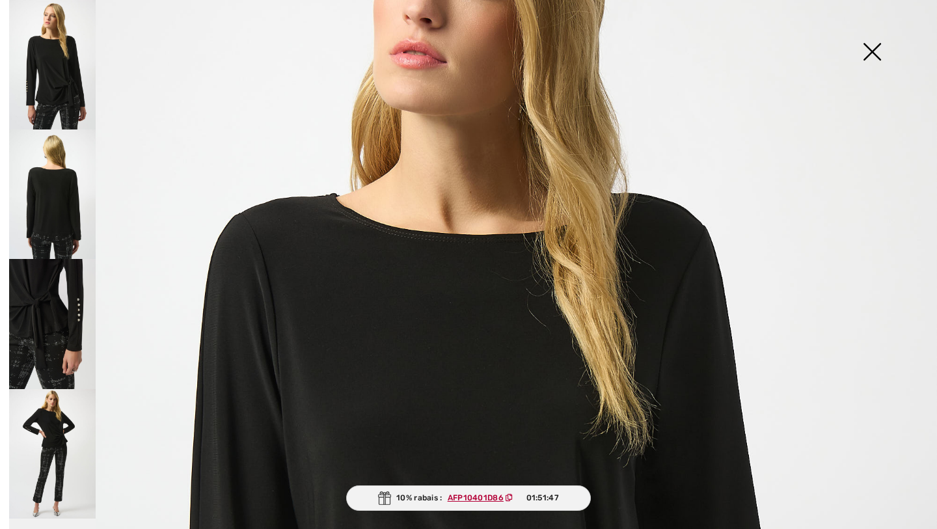
scroll to position [65, 0]
